Goal: Information Seeking & Learning: Learn about a topic

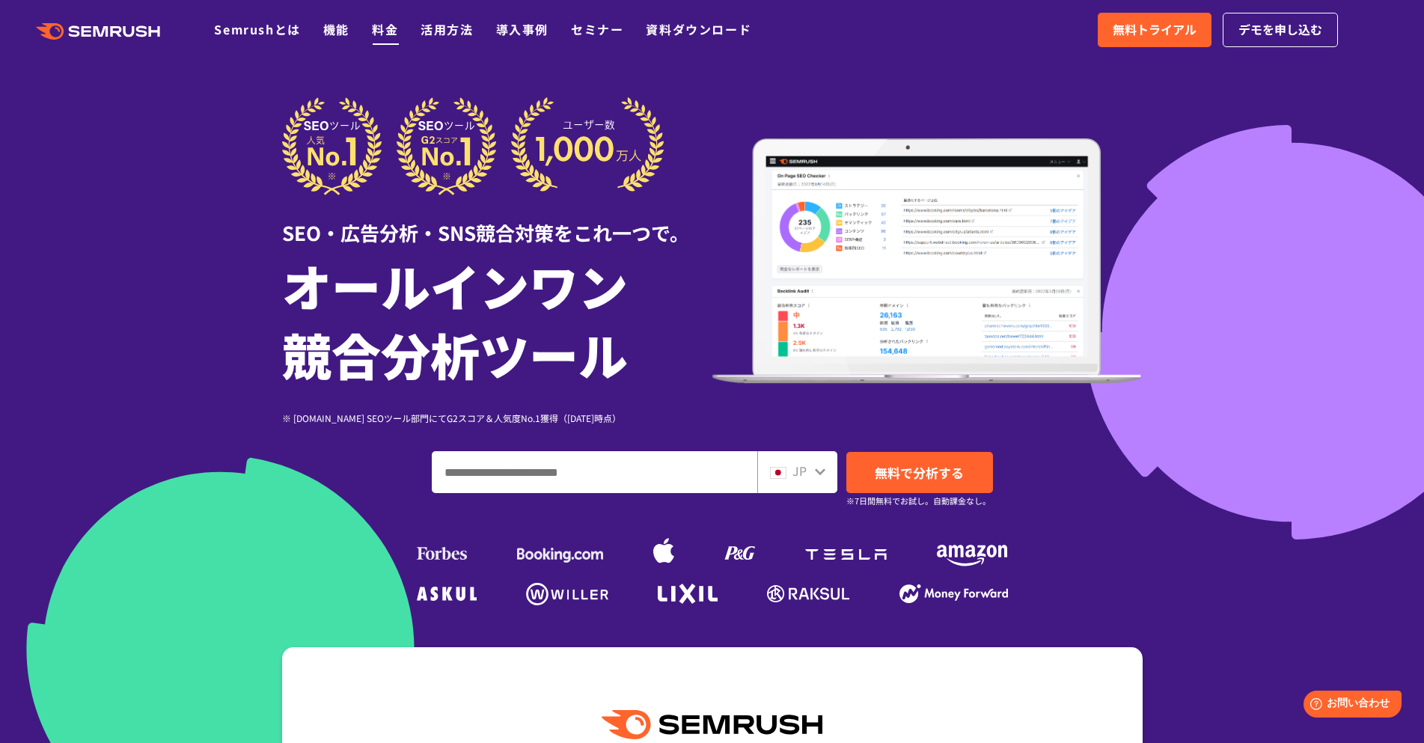
click at [389, 30] on link "料金" at bounding box center [385, 29] width 26 height 18
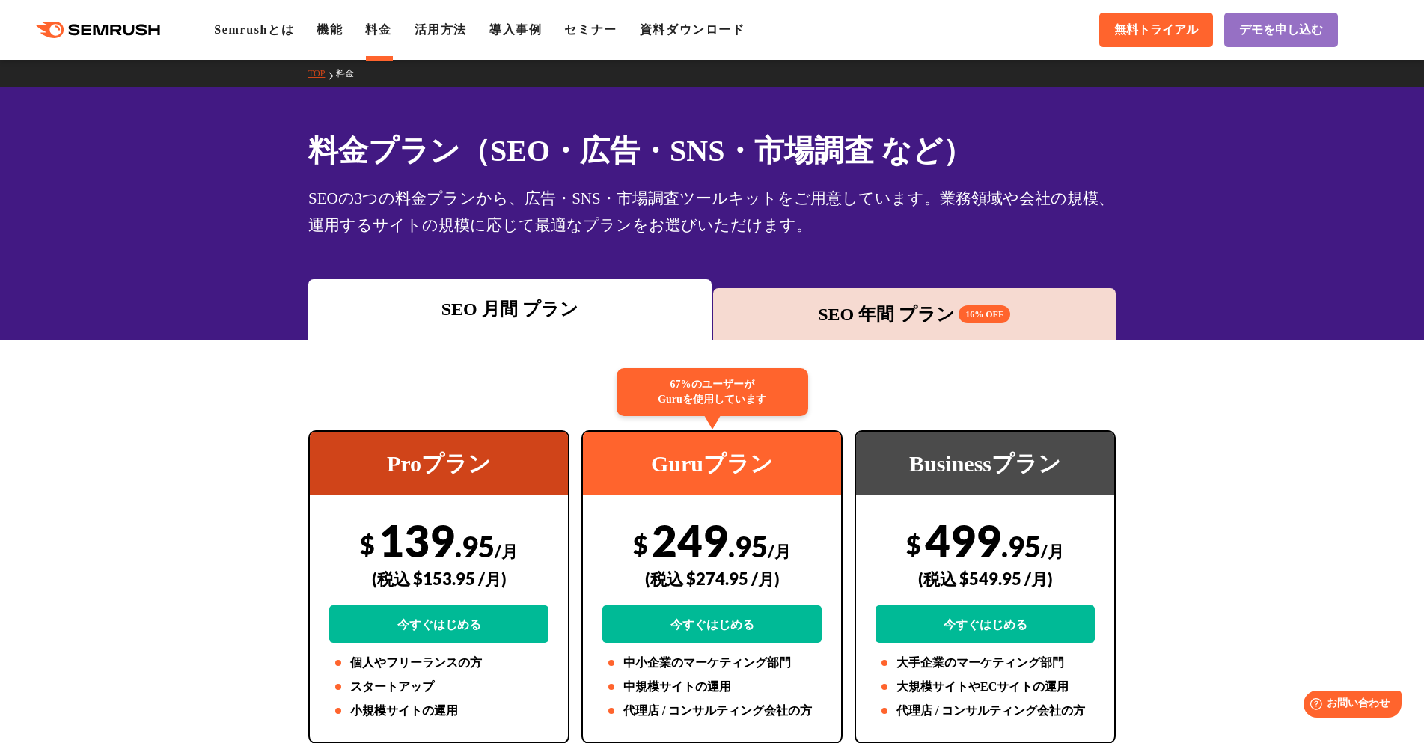
click at [91, 24] on icon ".cls {fill: #FF642D;}" at bounding box center [99, 30] width 169 height 16
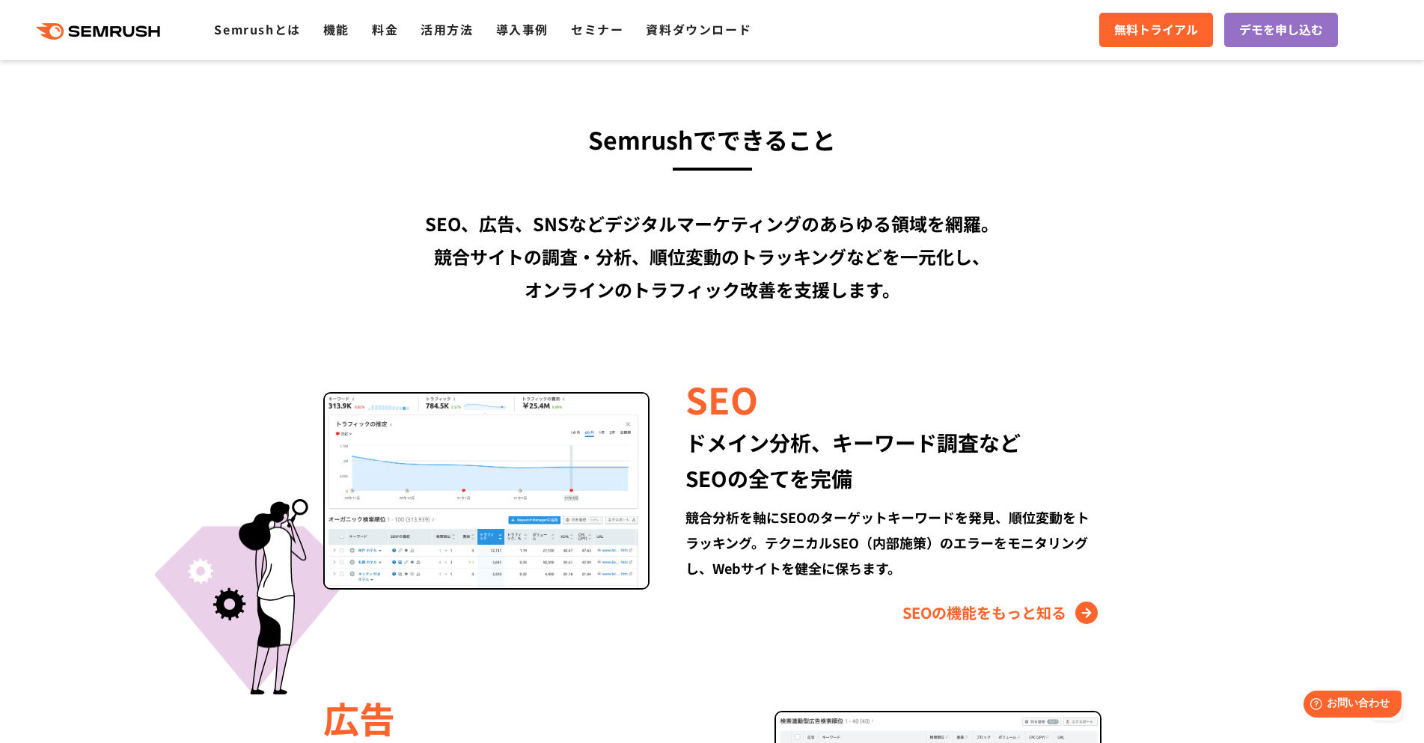
scroll to position [1133, 0]
